Goal: Task Accomplishment & Management: Use online tool/utility

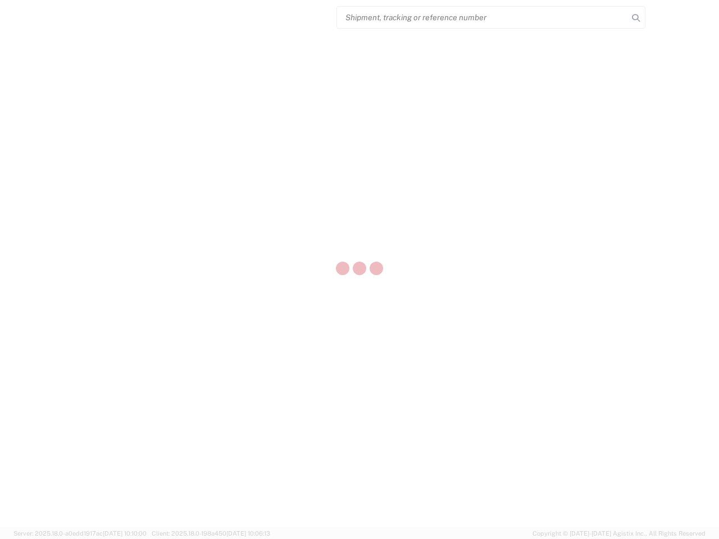
select select "US"
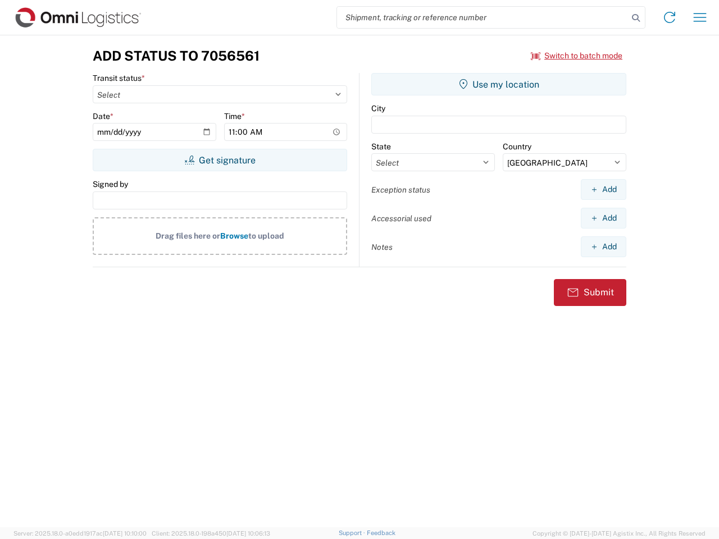
click at [482, 17] on input "search" at bounding box center [482, 17] width 291 height 21
click at [635, 18] on icon at bounding box center [636, 18] width 16 height 16
click at [669, 17] on icon at bounding box center [669, 17] width 18 height 18
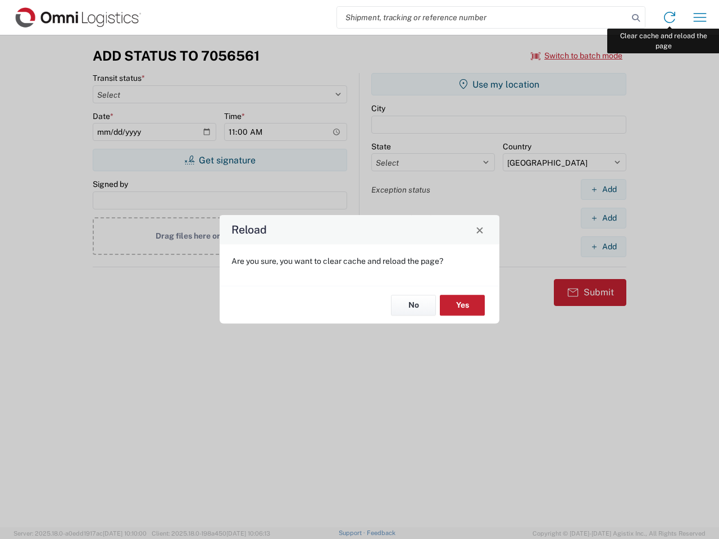
click at [699, 17] on div "Reload Are you sure, you want to clear cache and reload the page? No Yes" at bounding box center [359, 269] width 719 height 539
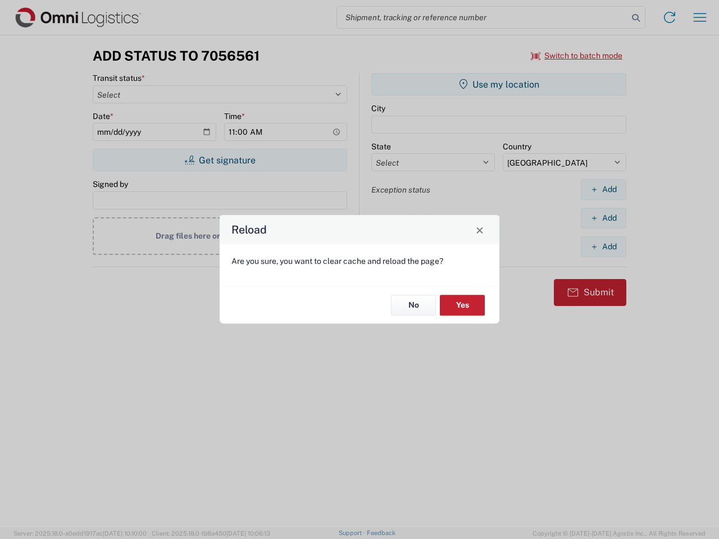
click at [576, 56] on div "Reload Are you sure, you want to clear cache and reload the page? No Yes" at bounding box center [359, 269] width 719 height 539
click at [219, 160] on div "Reload Are you sure, you want to clear cache and reload the page? No Yes" at bounding box center [359, 269] width 719 height 539
click at [498, 84] on div "Reload Are you sure, you want to clear cache and reload the page? No Yes" at bounding box center [359, 269] width 719 height 539
click at [603, 189] on div "Reload Are you sure, you want to clear cache and reload the page? No Yes" at bounding box center [359, 269] width 719 height 539
click at [603, 218] on div "Reload Are you sure, you want to clear cache and reload the page? No Yes" at bounding box center [359, 269] width 719 height 539
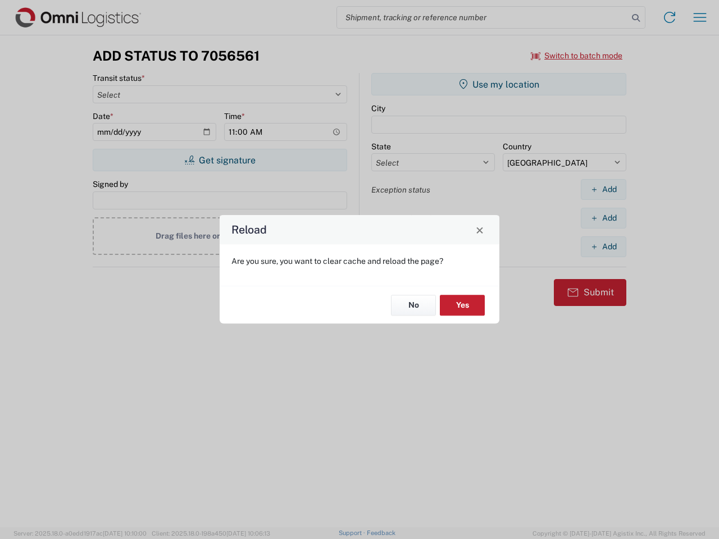
click at [603, 246] on div "Reload Are you sure, you want to clear cache and reload the page? No Yes" at bounding box center [359, 269] width 719 height 539
